Goal: Transaction & Acquisition: Download file/media

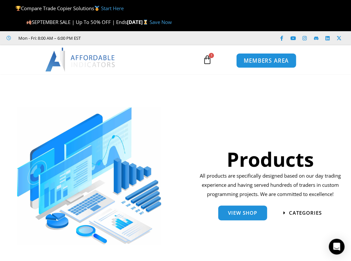
click at [271, 62] on span "MEMBERS AREA" at bounding box center [266, 61] width 45 height 6
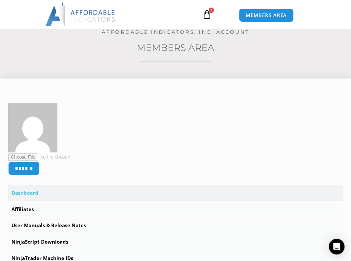
scroll to position [79, 0]
click at [25, 208] on link "Affiliates" at bounding box center [175, 209] width 335 height 16
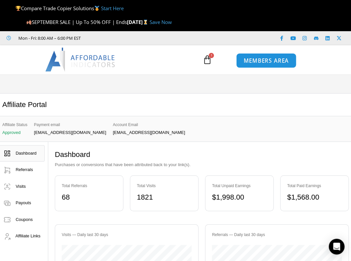
click at [260, 64] on link "MEMBERS AREA" at bounding box center [266, 60] width 60 height 15
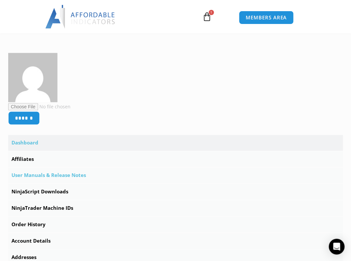
scroll to position [131, 0]
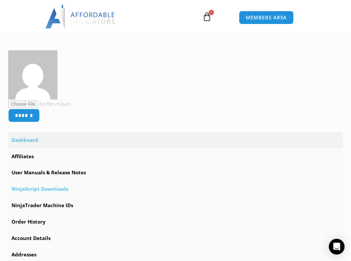
click at [56, 189] on link "NinjaScript Downloads" at bounding box center [175, 189] width 335 height 16
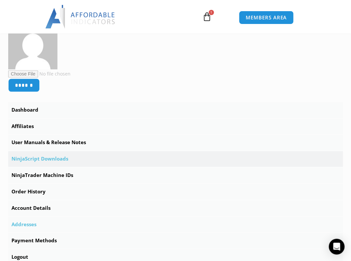
scroll to position [184, 0]
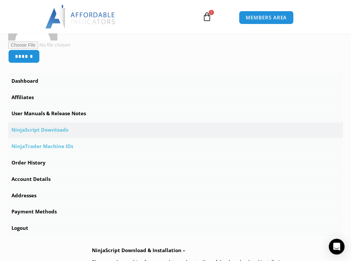
click at [49, 146] on link "NinjaTrader Machine IDs" at bounding box center [175, 146] width 335 height 16
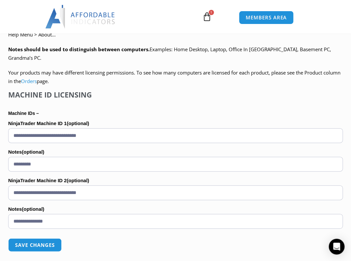
scroll to position [420, 0]
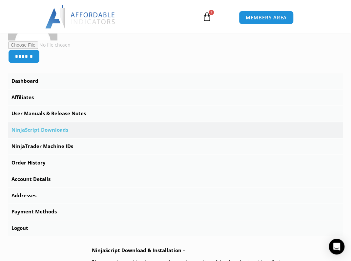
click at [52, 131] on link "NinjaScript Downloads" at bounding box center [175, 130] width 335 height 16
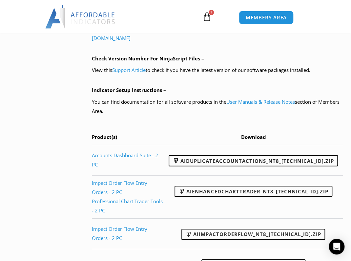
scroll to position [630, 0]
